Goal: Information Seeking & Learning: Learn about a topic

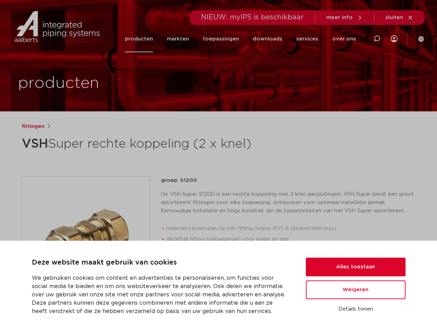
click at [218, 166] on div "fittingen VSH Super rechte koppeling (2 x knel) groep: S1200 meerdere buistypes…" at bounding box center [218, 279] width 405 height 315
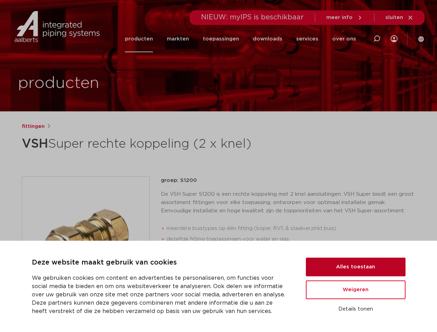
click at [356, 267] on button "Alles toestaan" at bounding box center [356, 267] width 100 height 19
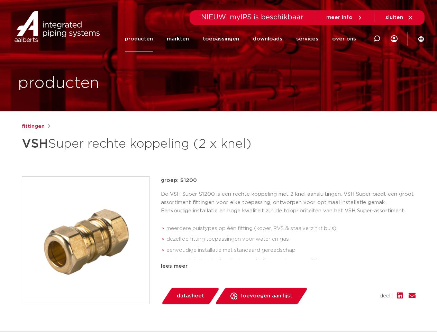
click at [356, 290] on div "datasheet toevoegen aan lijst opslaan in my IPS verwijder uit lijst deel:" at bounding box center [290, 296] width 249 height 17
click at [356, 309] on div "fittingen VSH Super rechte koppeling (2 x knel) groep: S1200 meerdere buistypes…" at bounding box center [218, 279] width 405 height 315
click at [244, 39] on li "toepassingen" at bounding box center [221, 39] width 50 height 27
click at [377, 39] on icon at bounding box center [377, 39] width 8 height 8
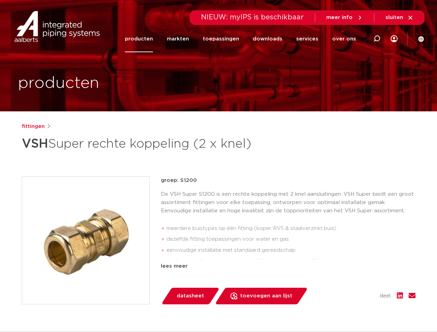
click at [400, 18] on span "sluiten" at bounding box center [394, 17] width 18 height 5
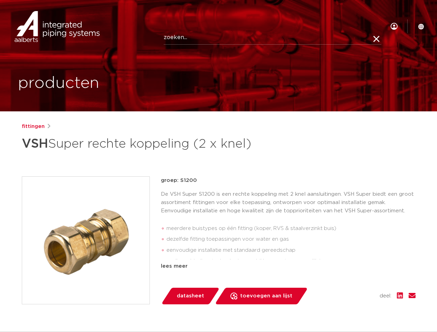
click at [86, 240] on img at bounding box center [85, 240] width 127 height 127
